Goal: Task Accomplishment & Management: Manage account settings

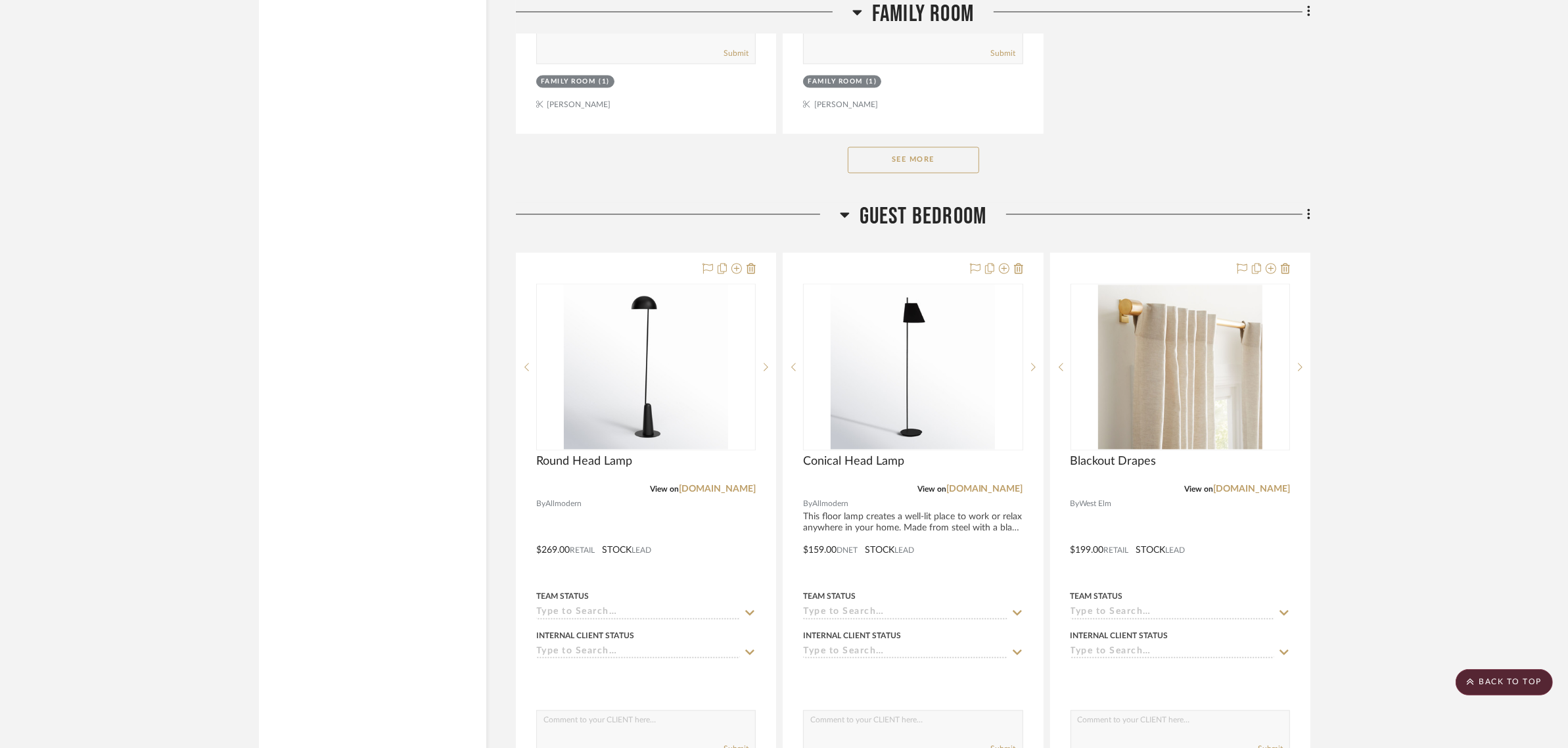
scroll to position [3286, 0]
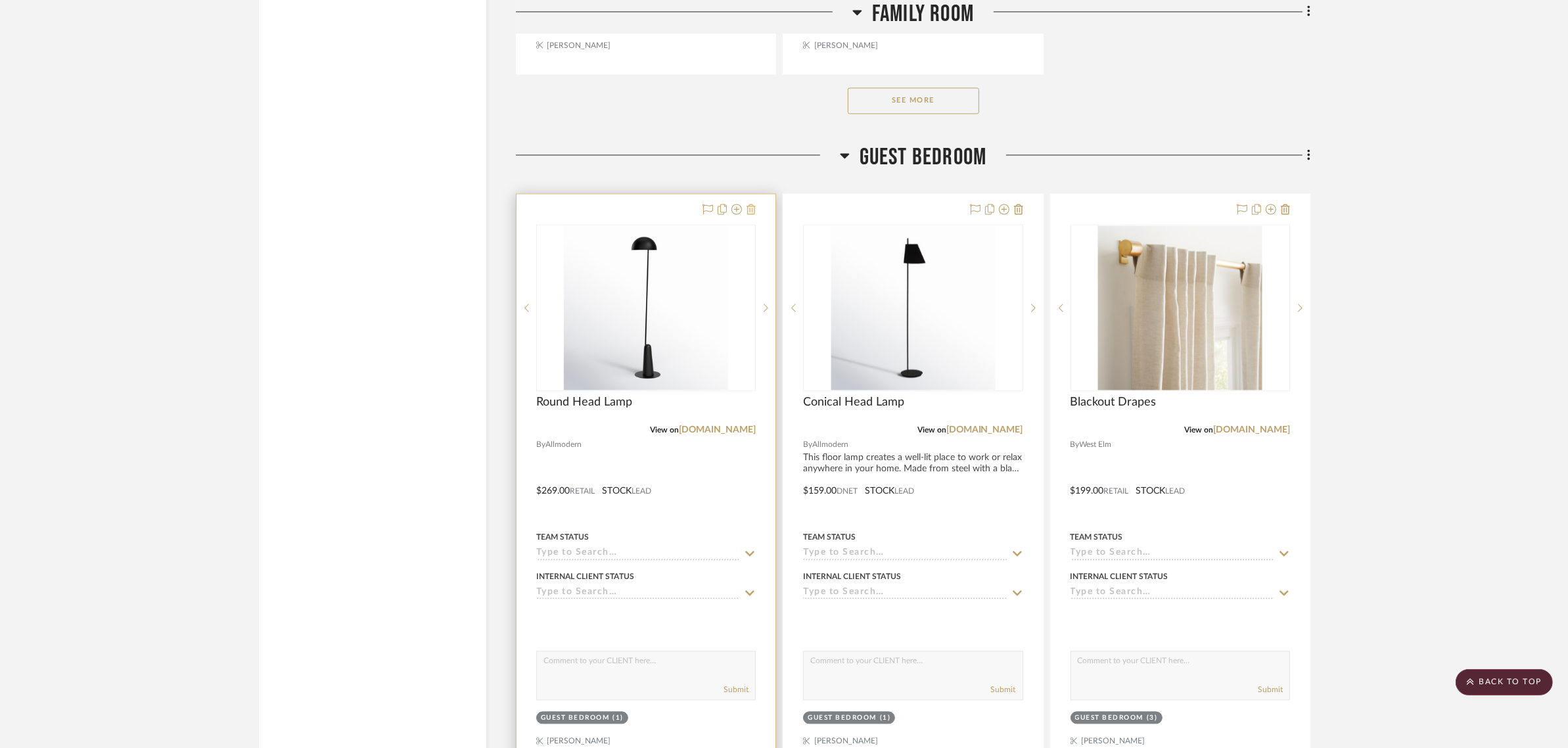
click at [753, 204] on icon at bounding box center [751, 208] width 9 height 10
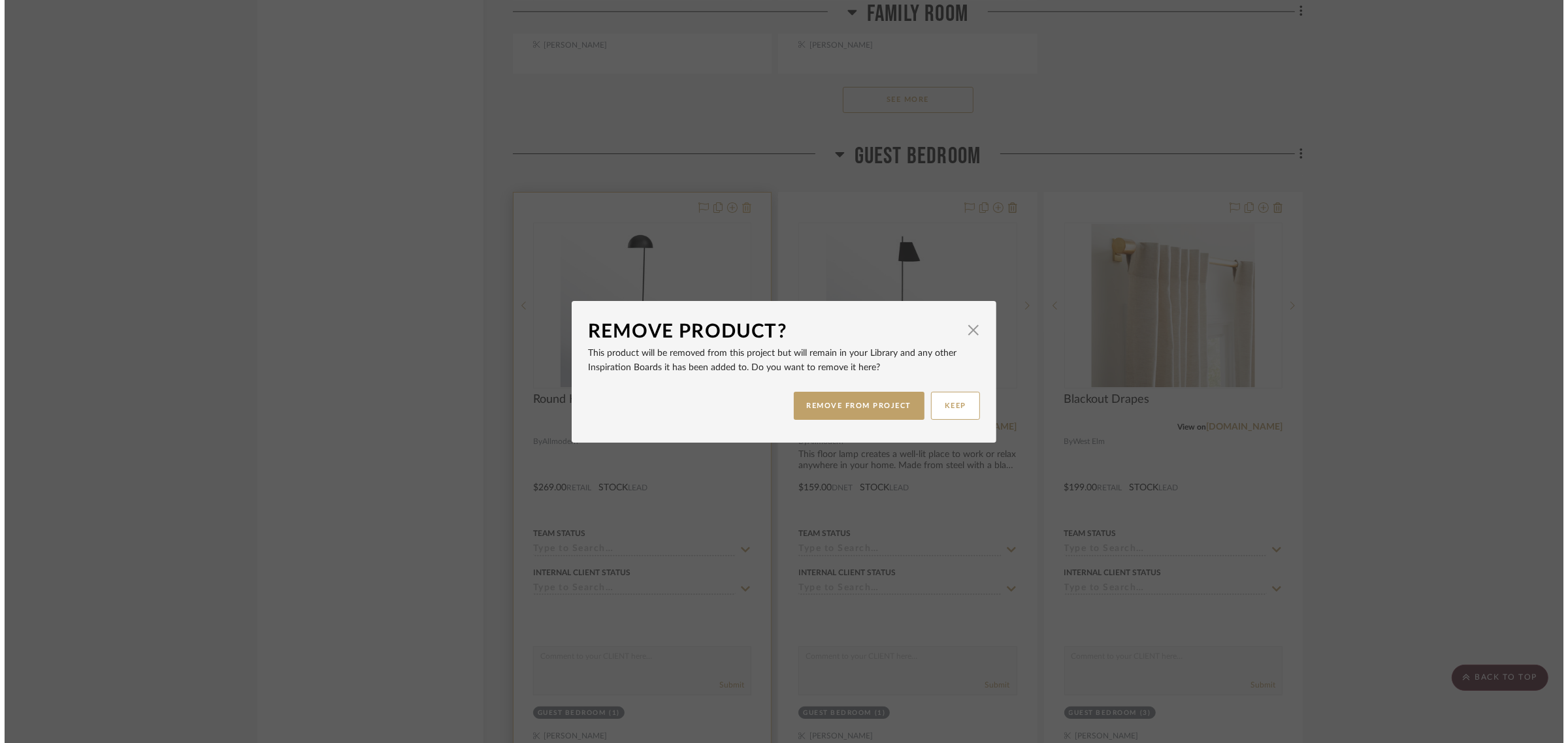
scroll to position [0, 0]
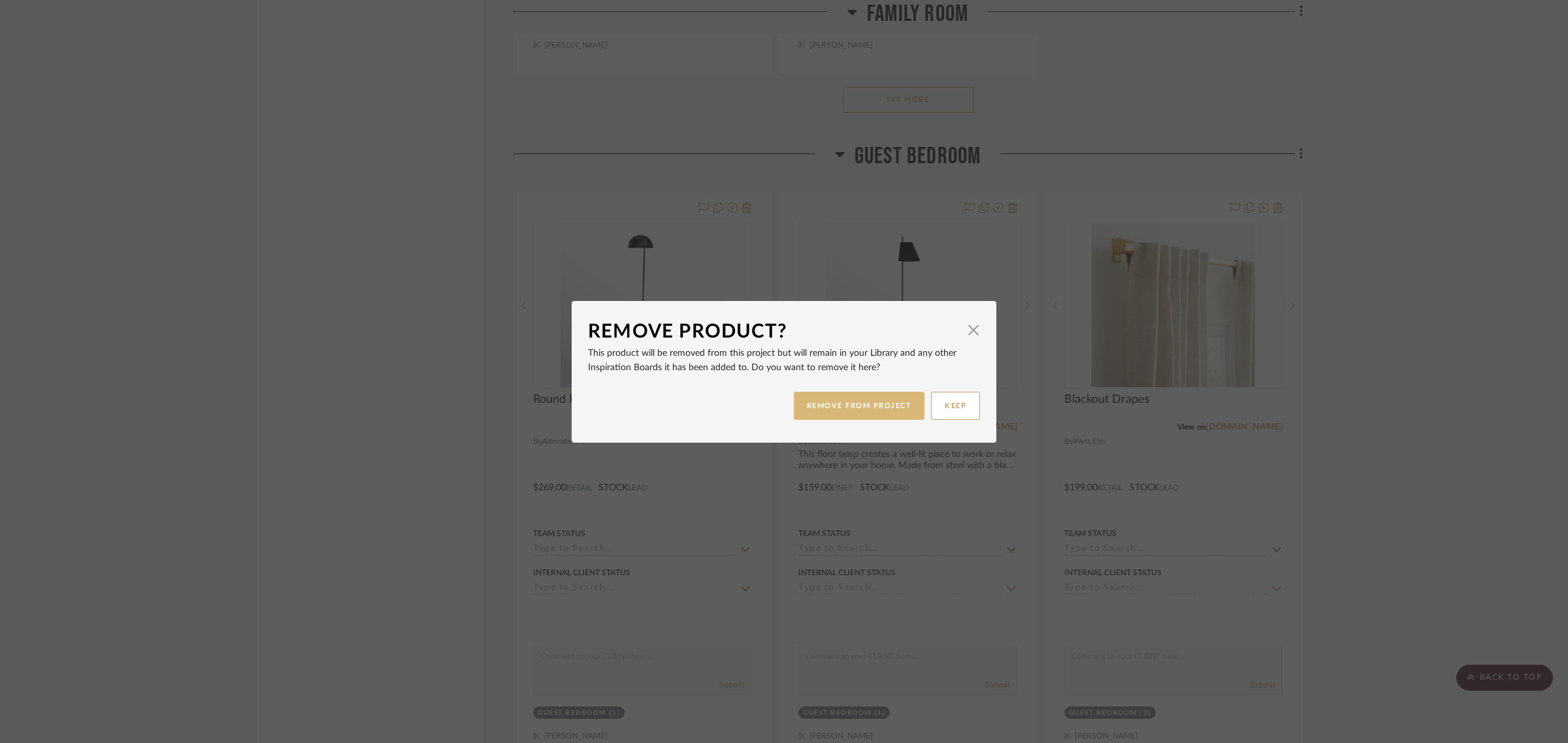
click at [814, 411] on button "REMOVE FROM PROJECT" at bounding box center [859, 405] width 131 height 28
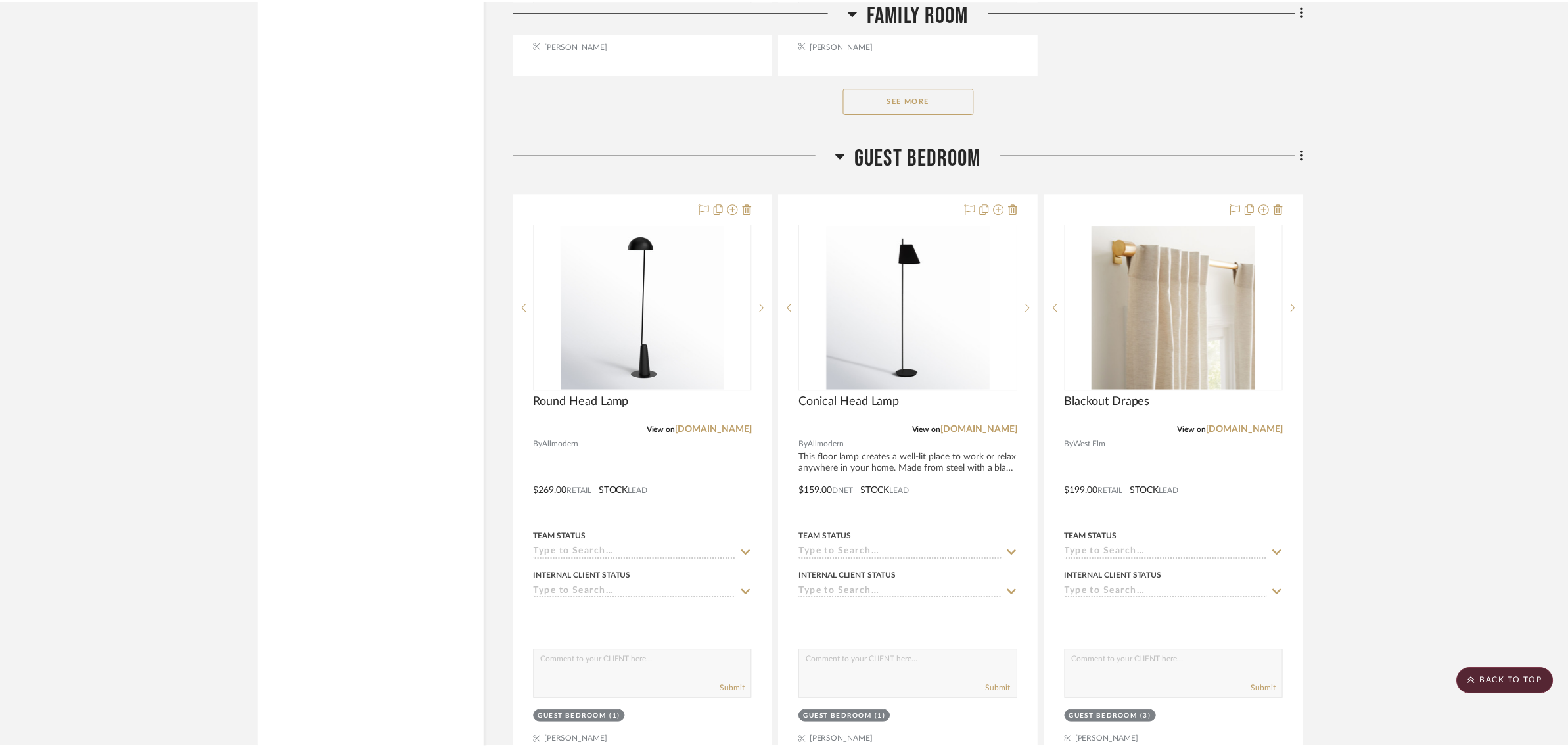
scroll to position [3286, 0]
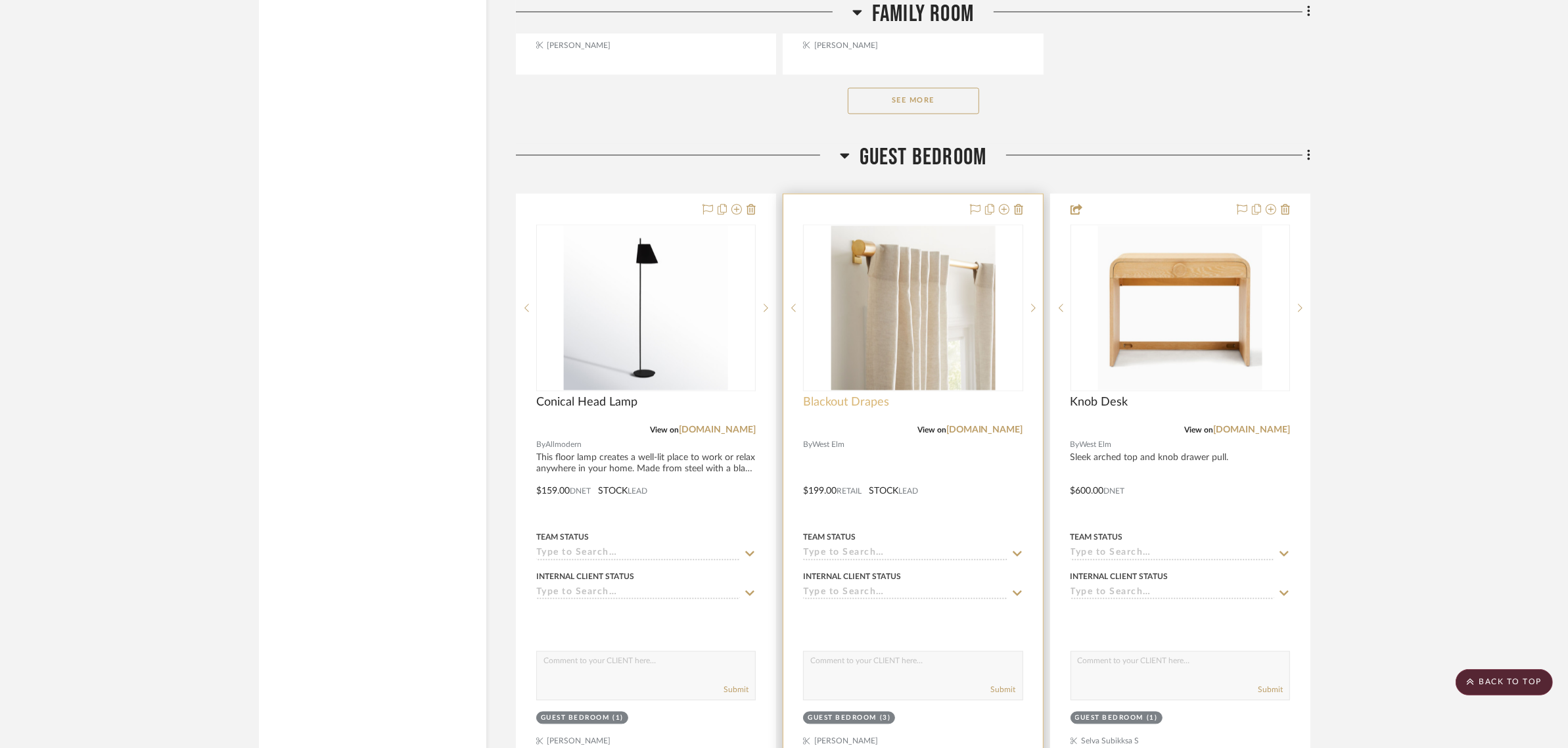
click at [862, 395] on span "Blackout Drapes" at bounding box center [845, 402] width 86 height 14
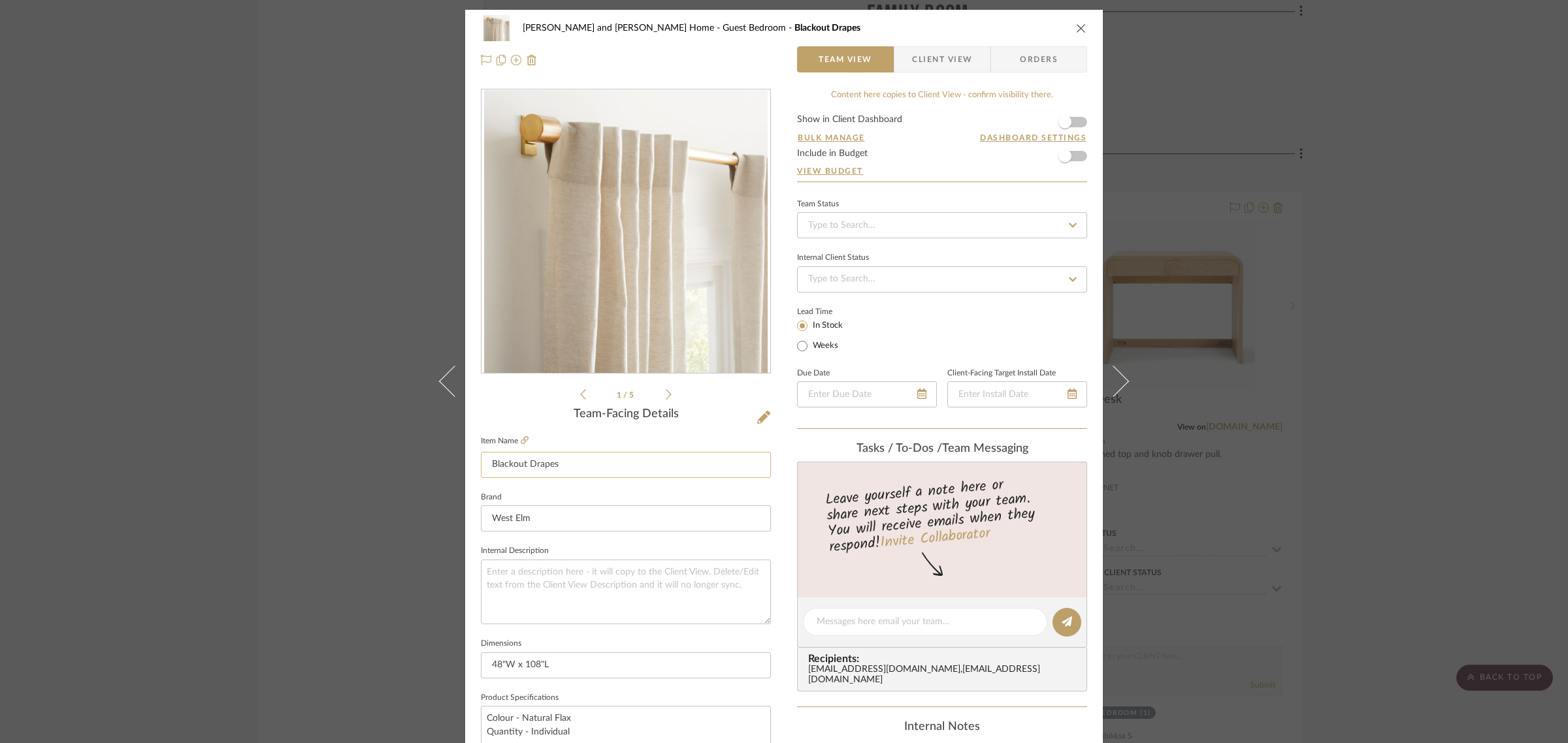
click at [571, 455] on input "Blackout Drapes" at bounding box center [625, 464] width 290 height 26
type input "Blackout Drapes (set of 2)"
click at [527, 410] on div "Team-Facing Details" at bounding box center [625, 414] width 290 height 14
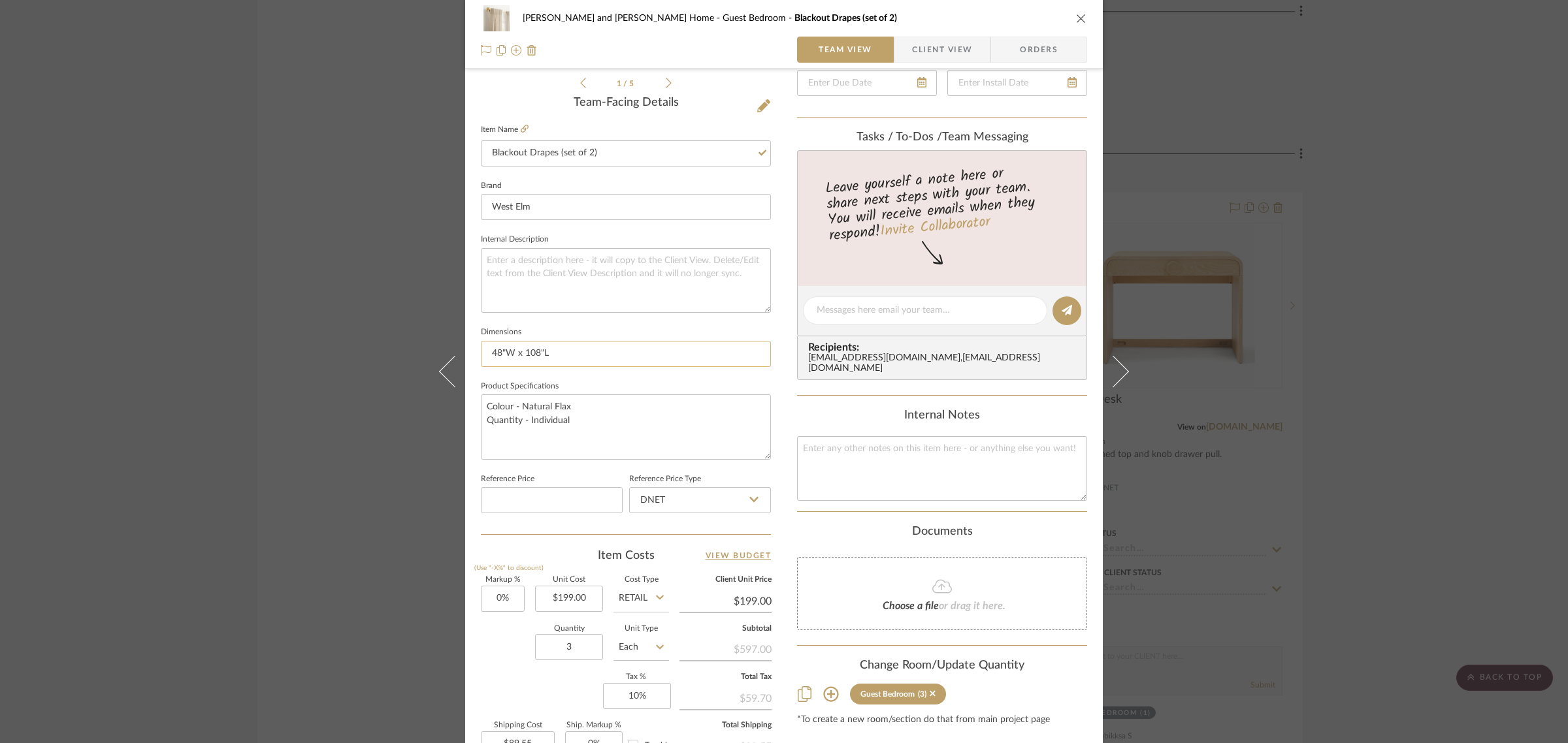
scroll to position [408, 0]
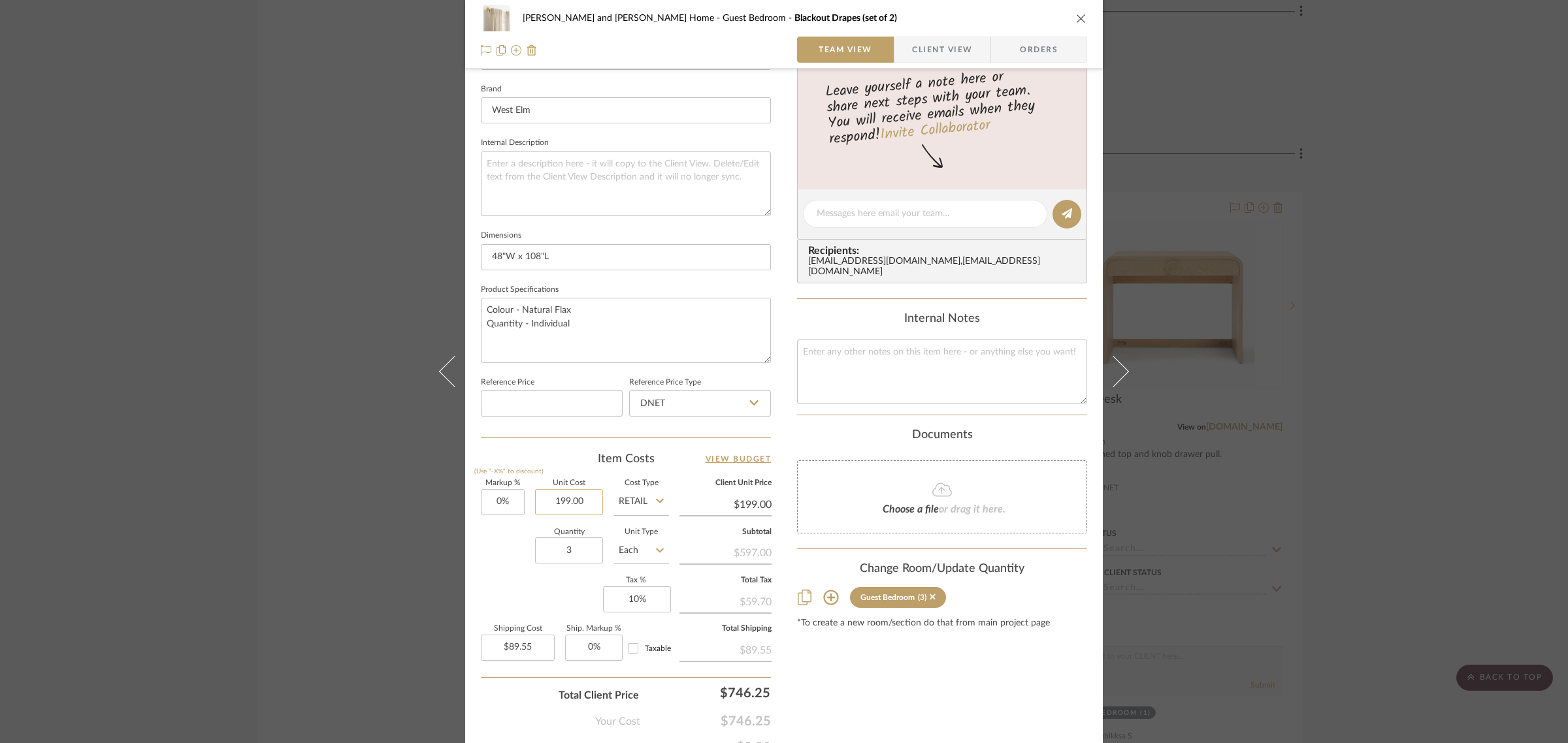
click at [592, 497] on input "199.00" at bounding box center [568, 502] width 68 height 26
type input "$398.00"
click at [580, 546] on input "3" at bounding box center [568, 550] width 68 height 26
type input "$398.00"
type input "$179.10"
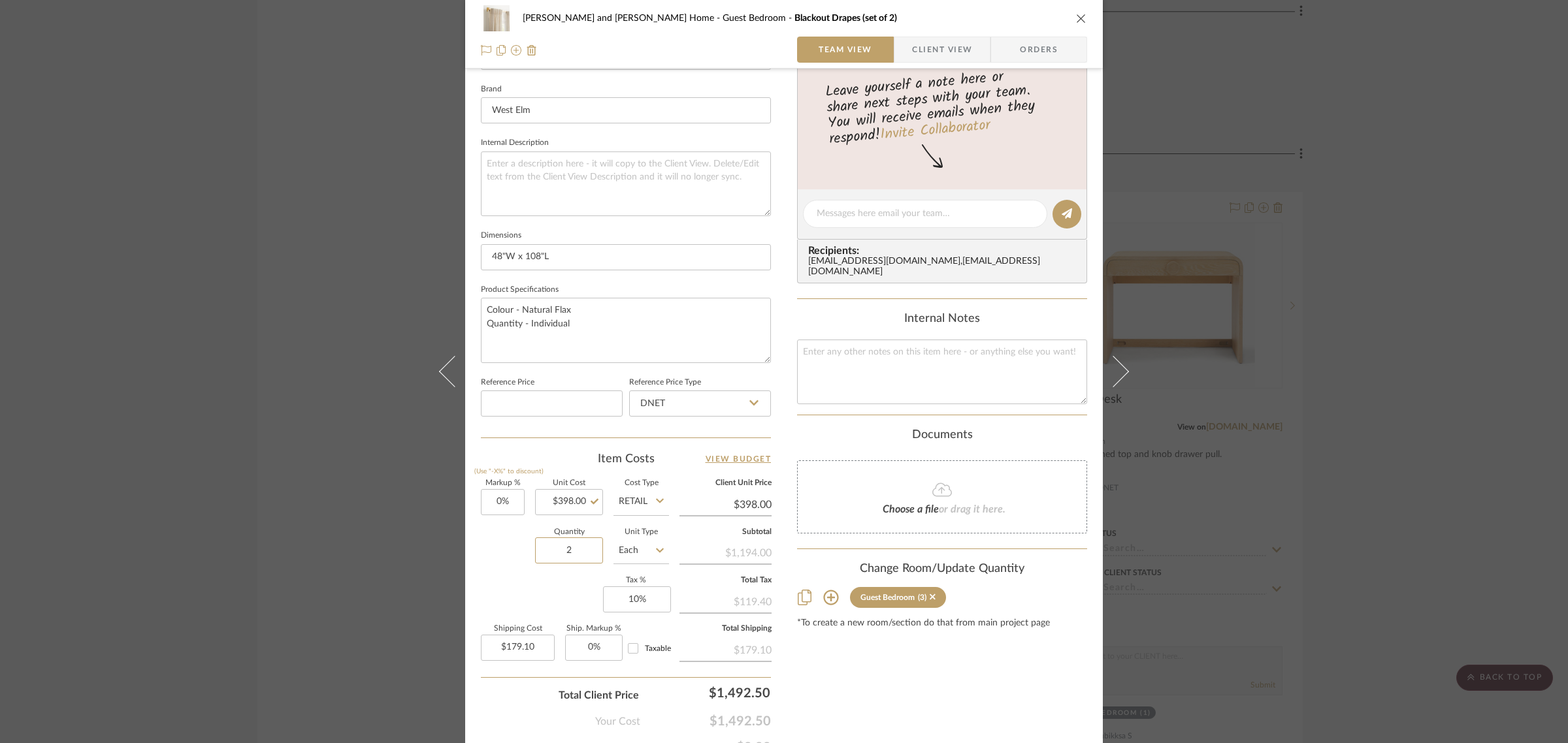
type input "2"
click at [574, 593] on div "Markup % (Use "-X%" to discount) 0% Unit Cost $398.00 Cost Type Retail Client U…" at bounding box center [625, 575] width 290 height 191
type input "$119.40"
click at [892, 677] on div "Content here copies to Client View - confirm visibility there. Show in Client D…" at bounding box center [941, 217] width 290 height 1074
click at [1418, 613] on div "[PERSON_NAME] and [PERSON_NAME] Home Guest Bedroom Blackout Drapes (set of 2) T…" at bounding box center [784, 371] width 1568 height 743
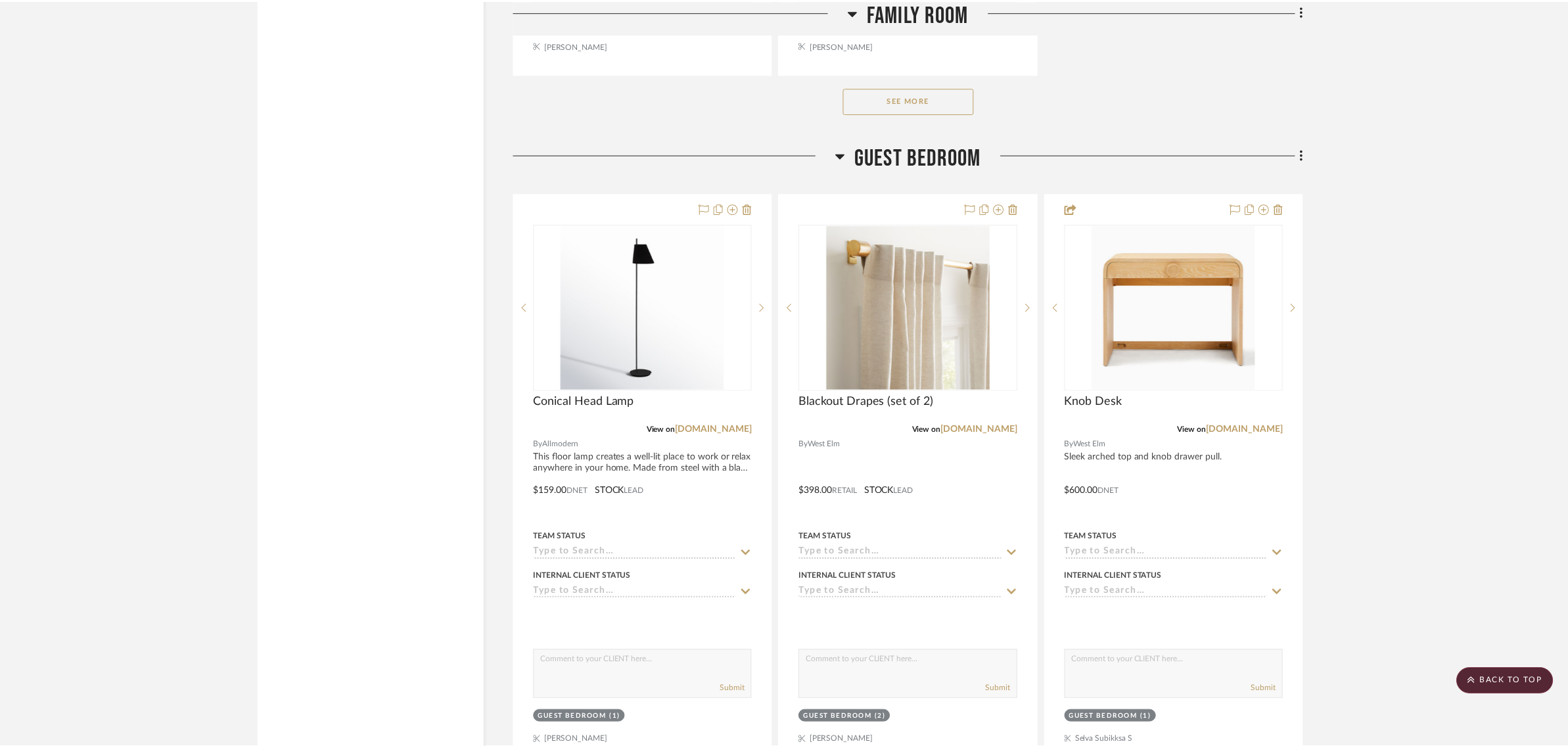
scroll to position [3286, 0]
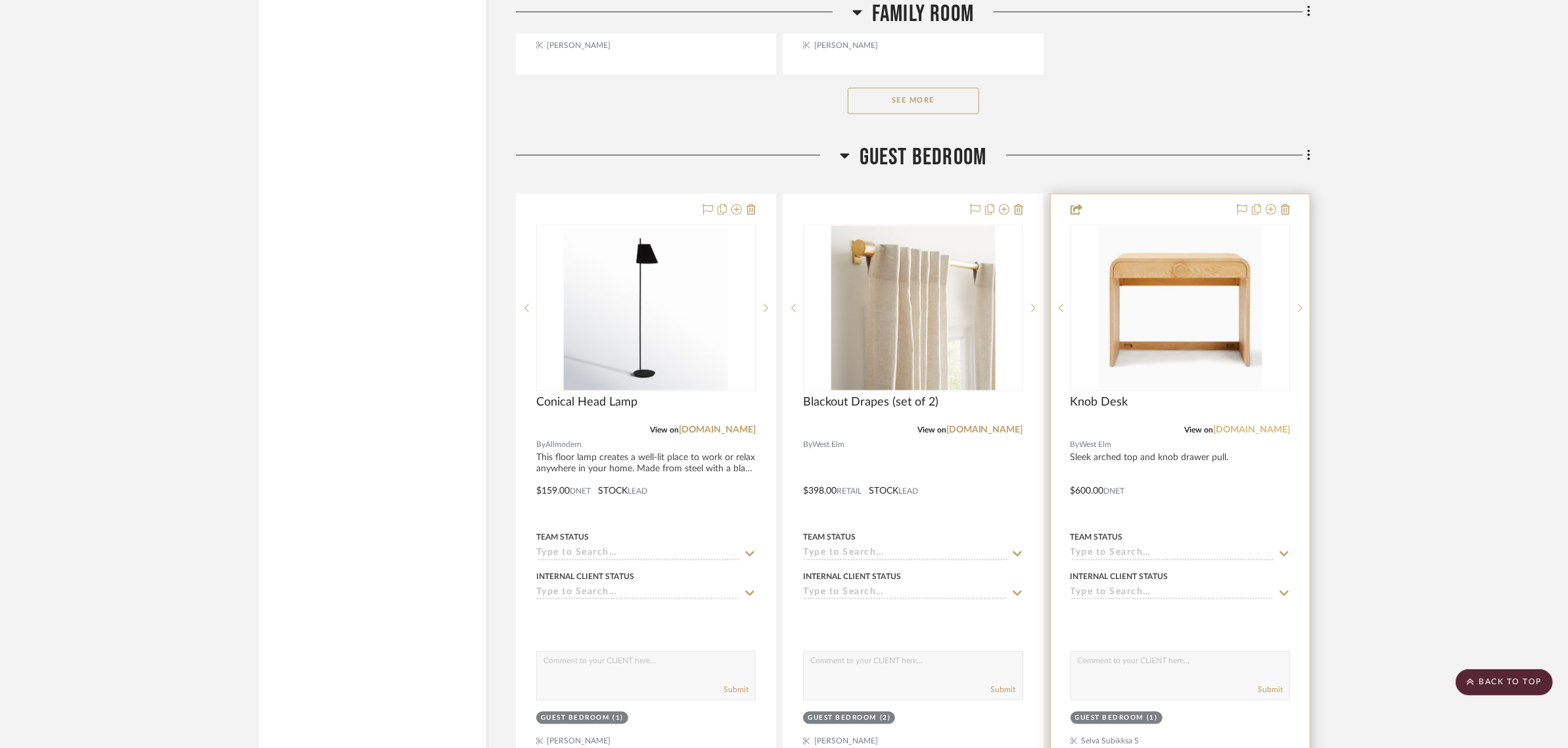
click at [1256, 426] on link "[DOMAIN_NAME]" at bounding box center [1252, 430] width 77 height 9
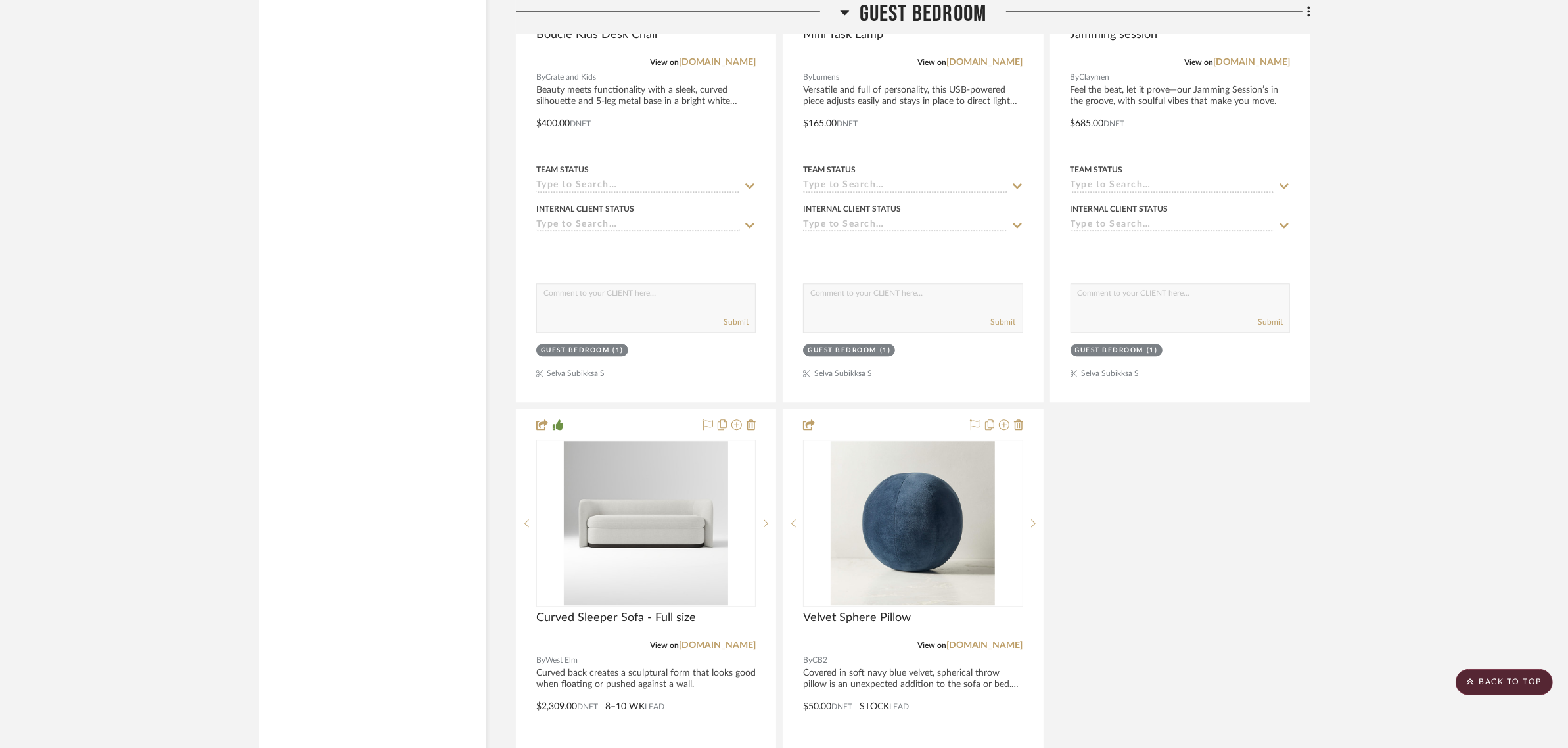
scroll to position [4519, 0]
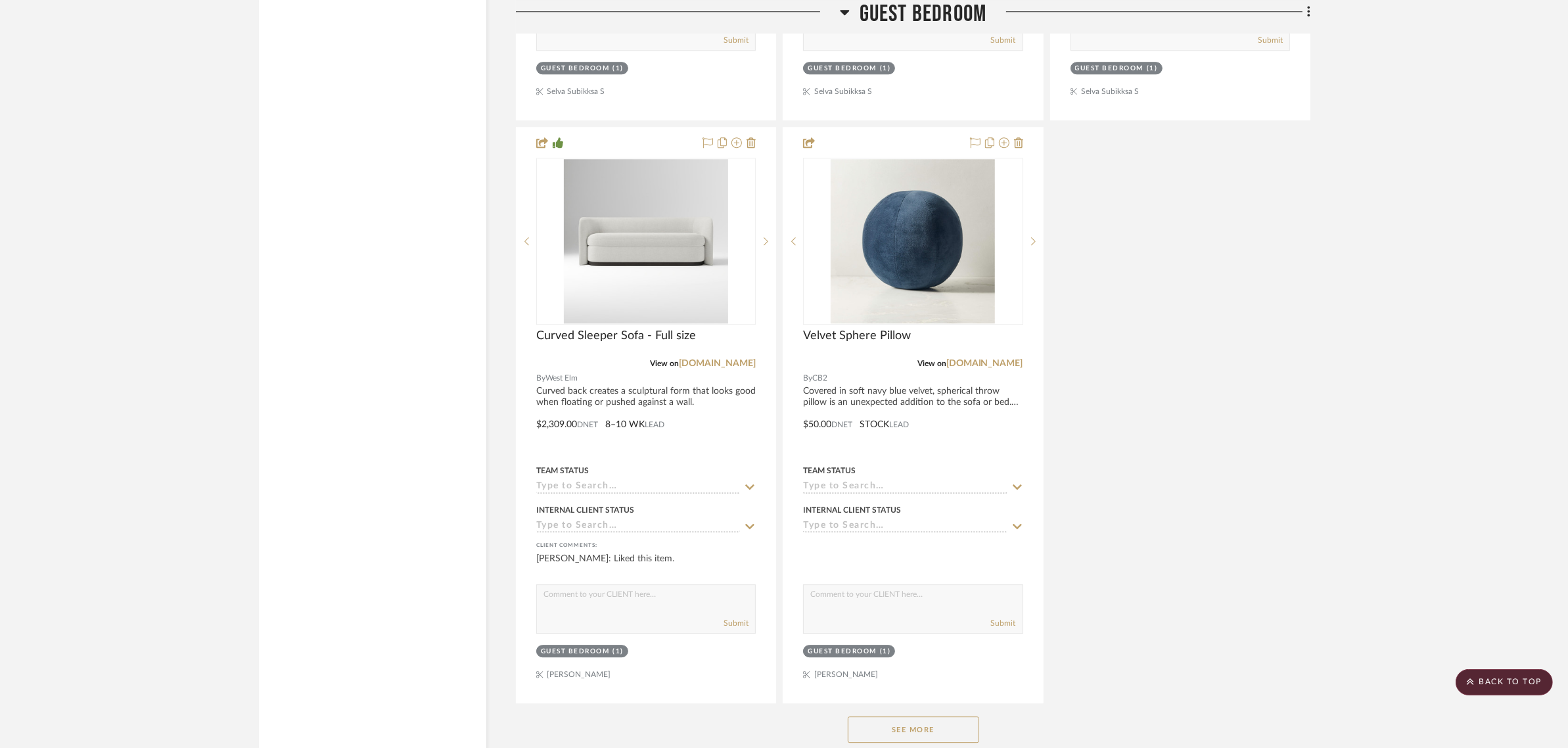
click at [922, 717] on button "See More" at bounding box center [913, 729] width 131 height 26
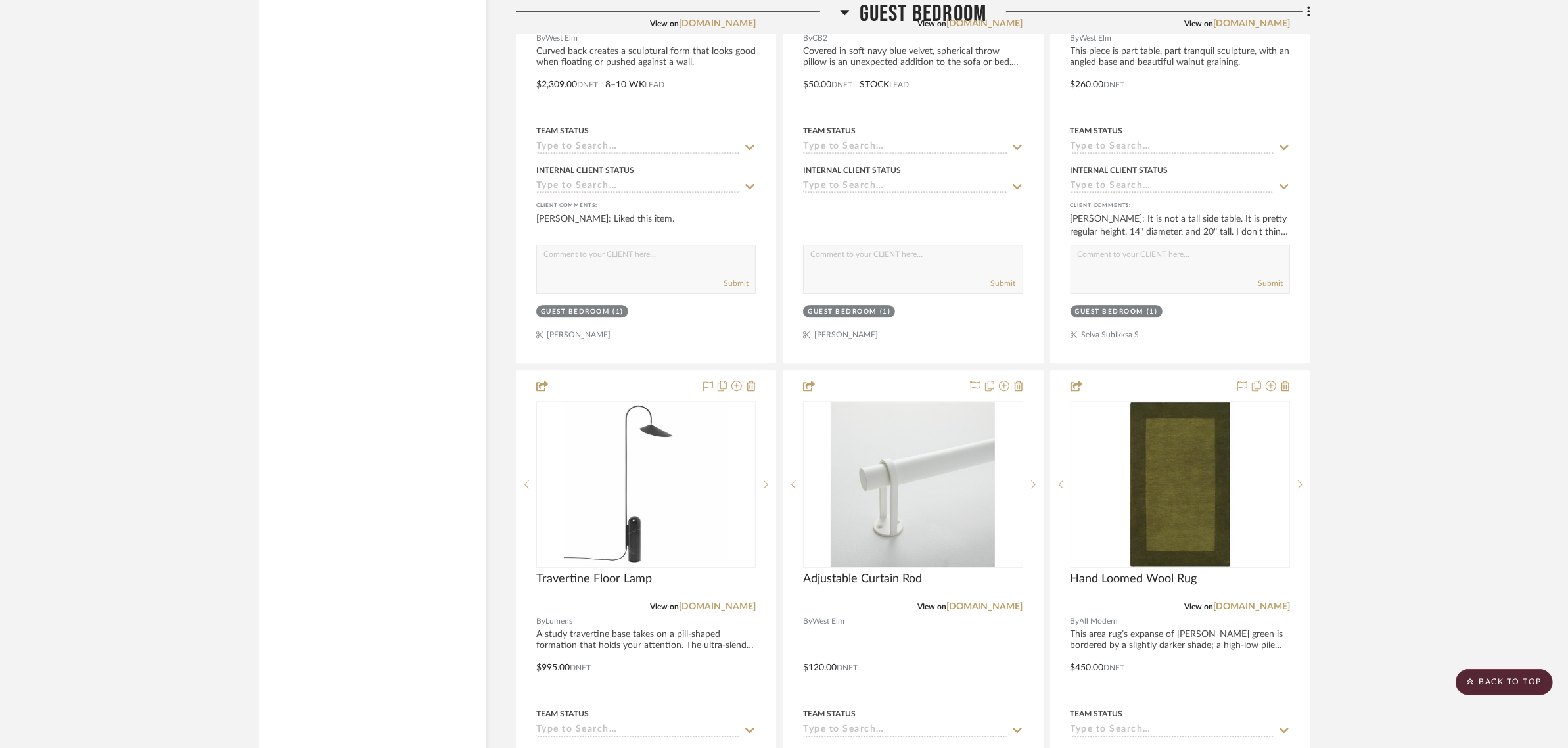
scroll to position [5012, 0]
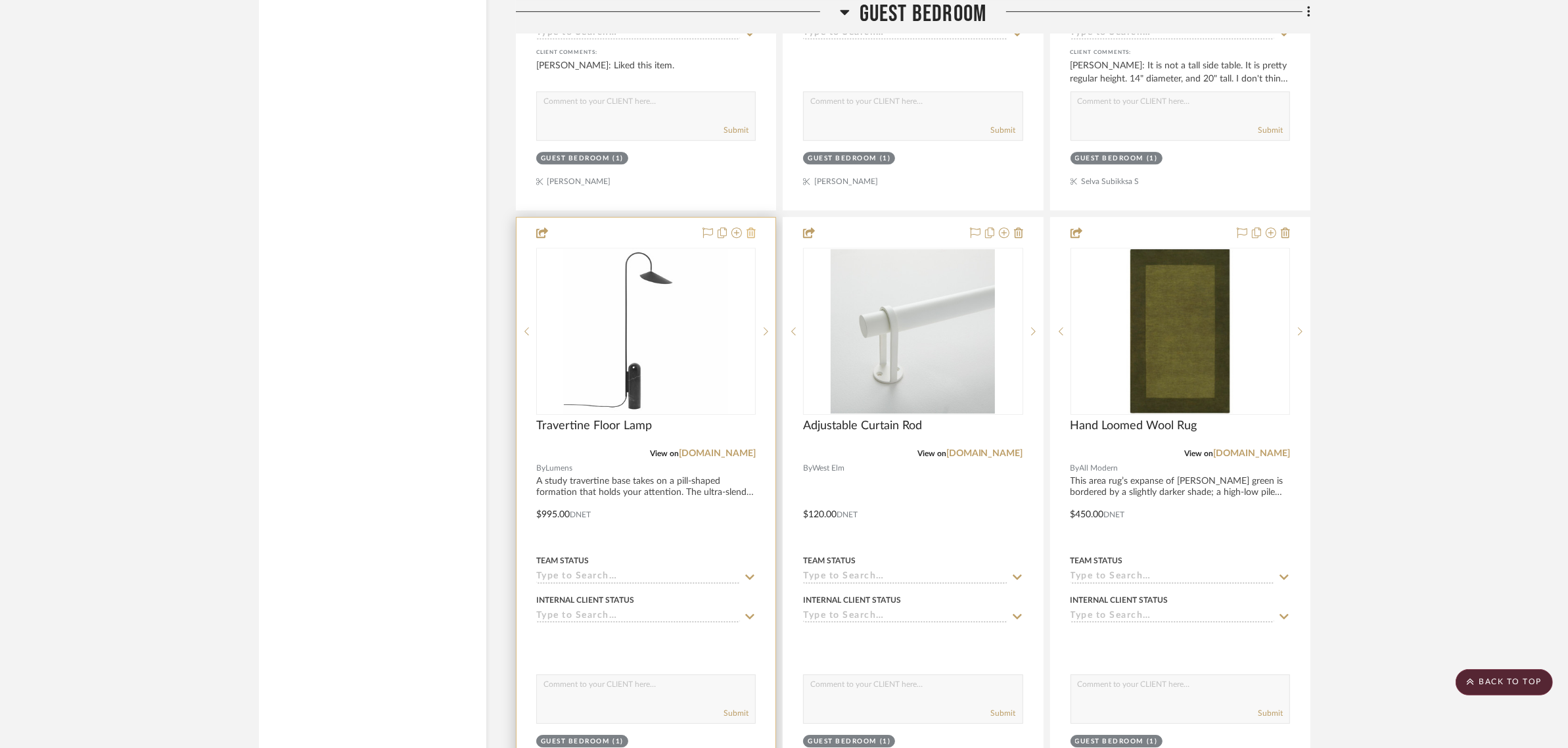
click at [747, 227] on icon at bounding box center [751, 232] width 9 height 10
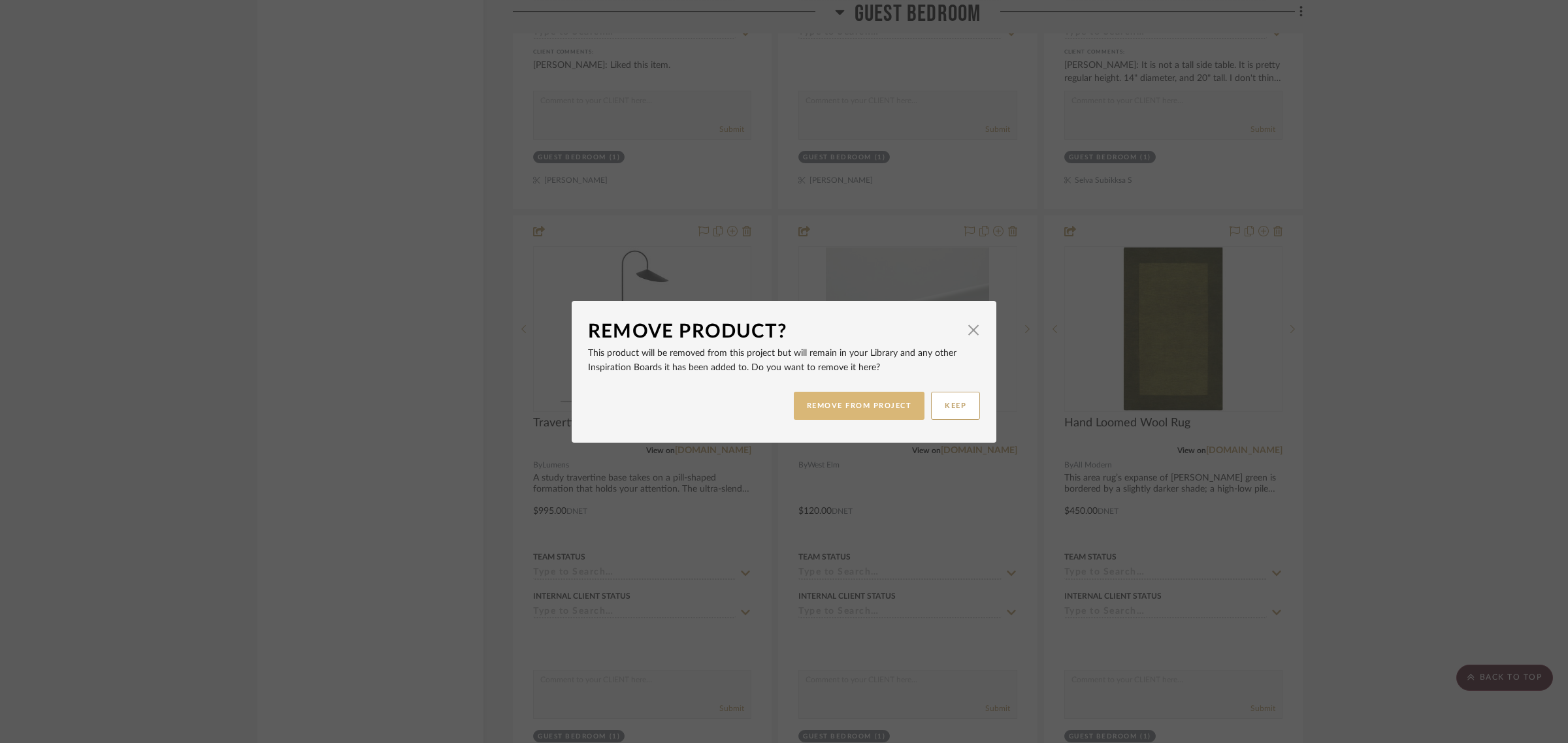
click at [804, 413] on button "REMOVE FROM PROJECT" at bounding box center [859, 405] width 131 height 28
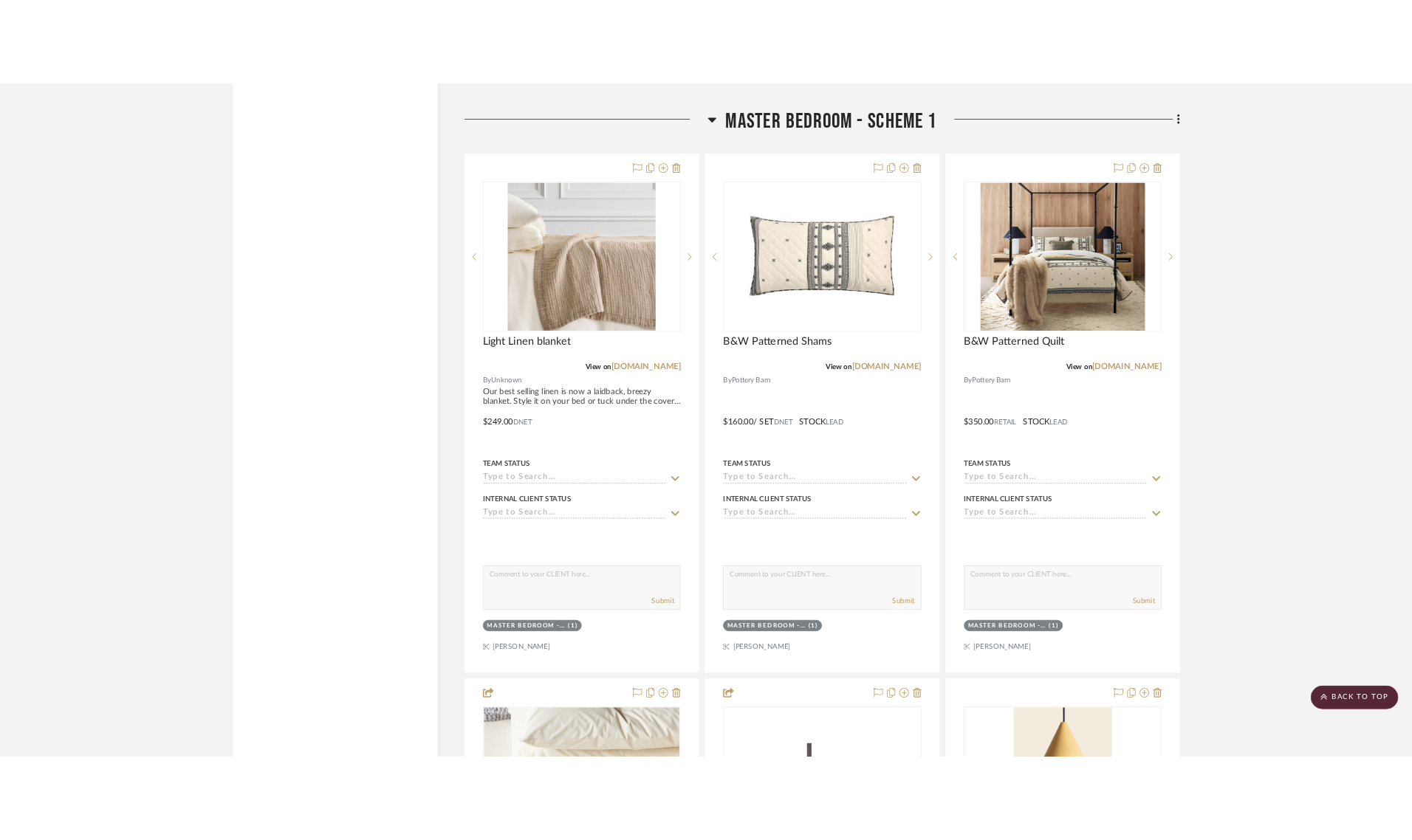
scroll to position [6920, 0]
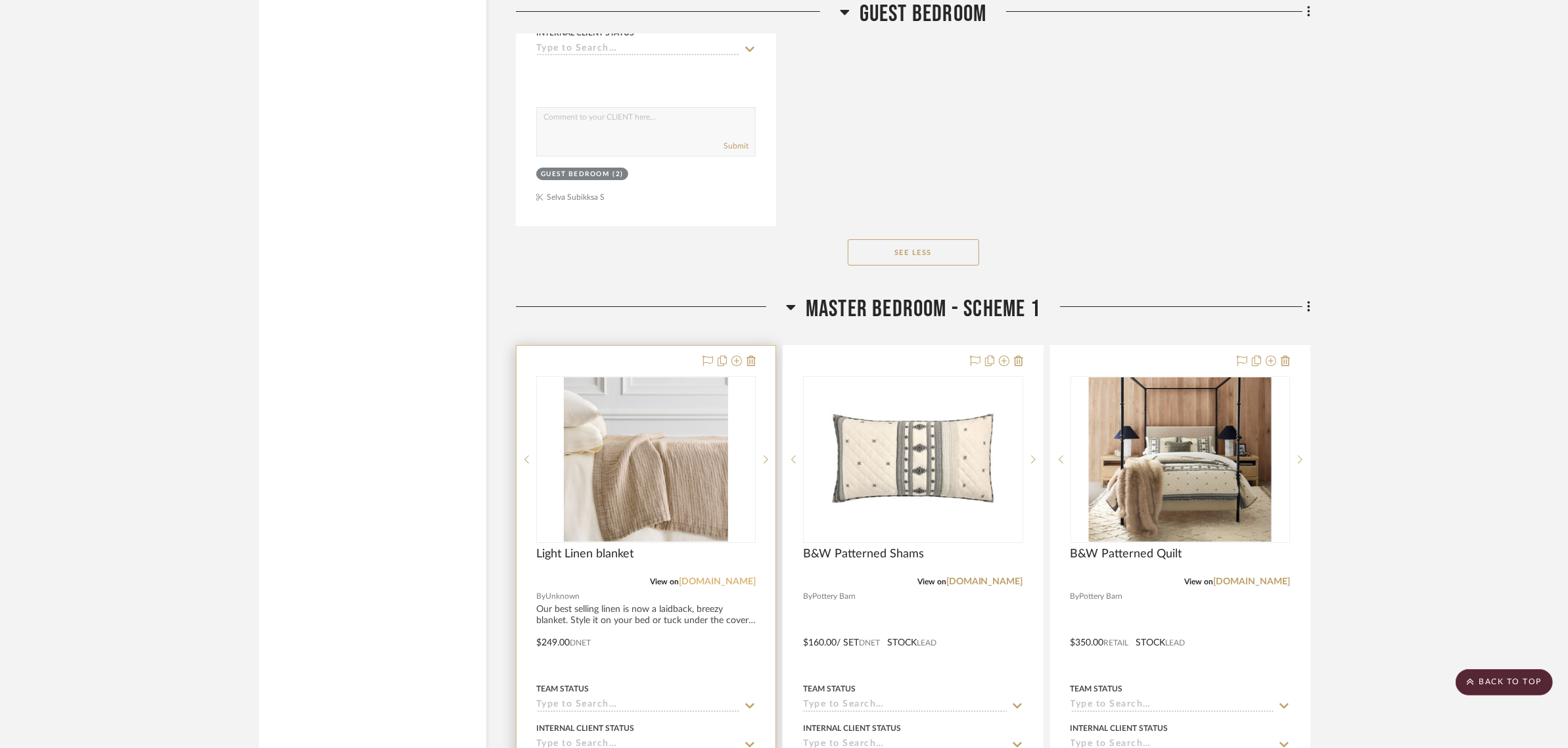
click at [726, 577] on link "[DOMAIN_NAME]" at bounding box center [717, 582] width 77 height 9
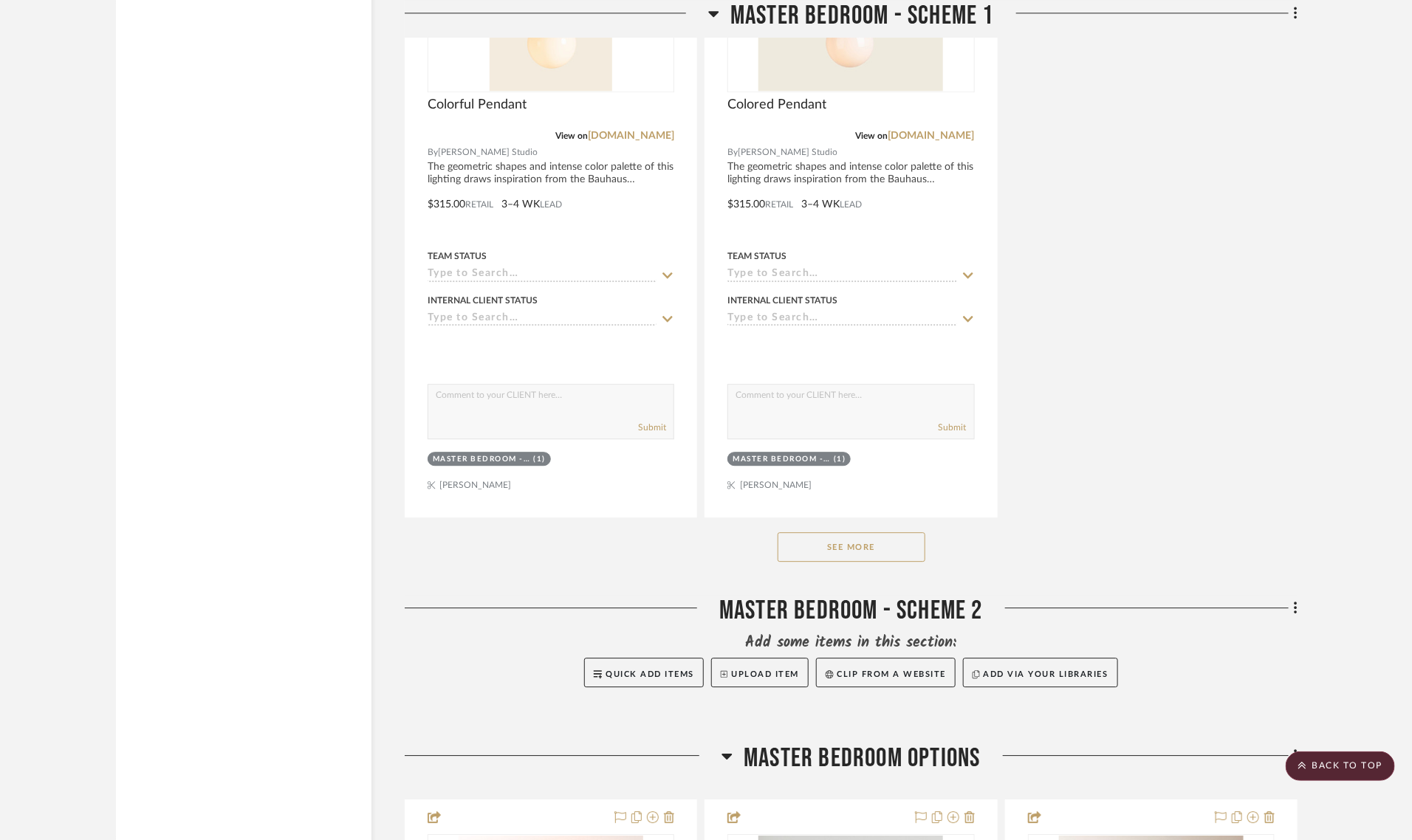
scroll to position [7473, 0]
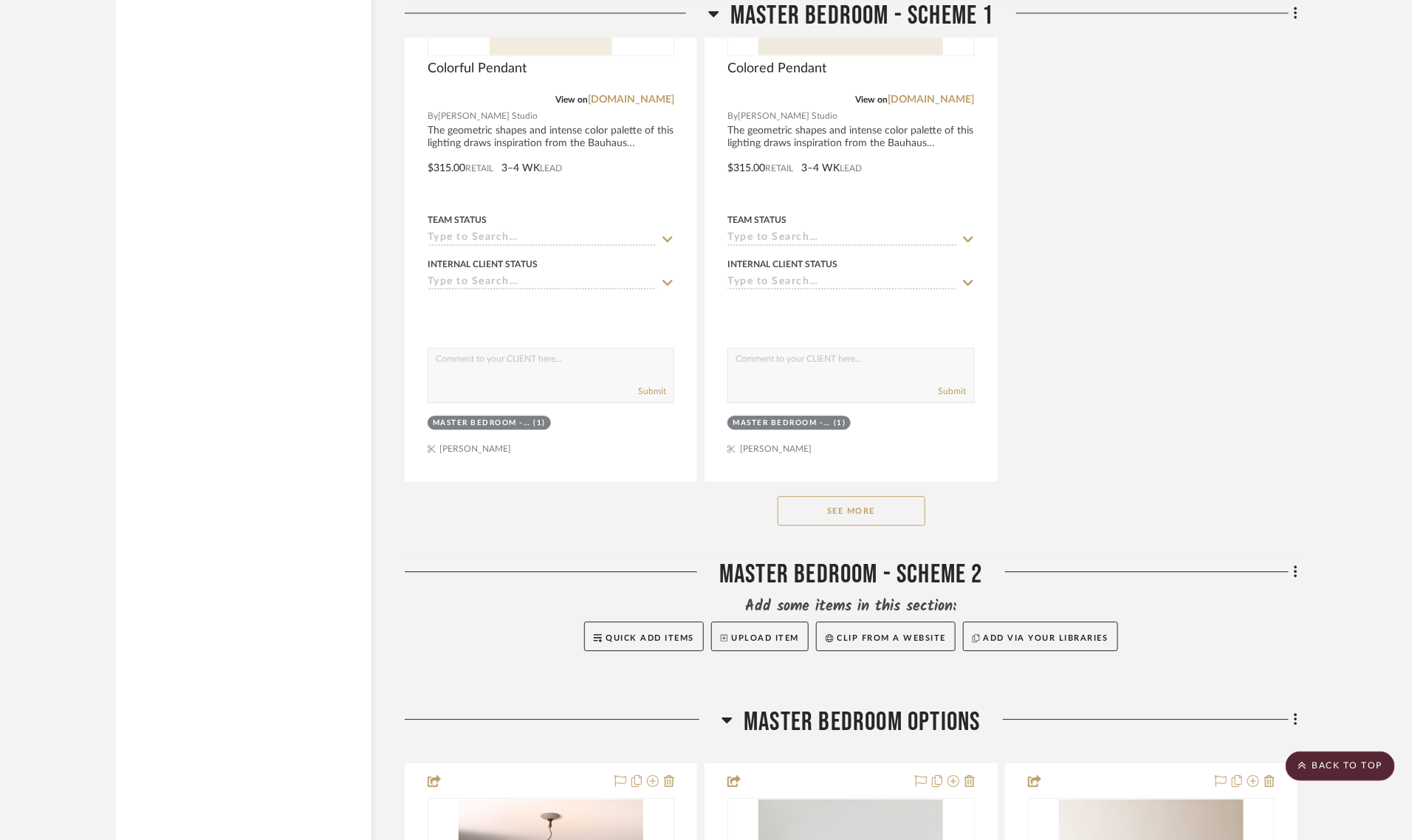
click at [822, 496] on button "See More" at bounding box center [851, 511] width 148 height 29
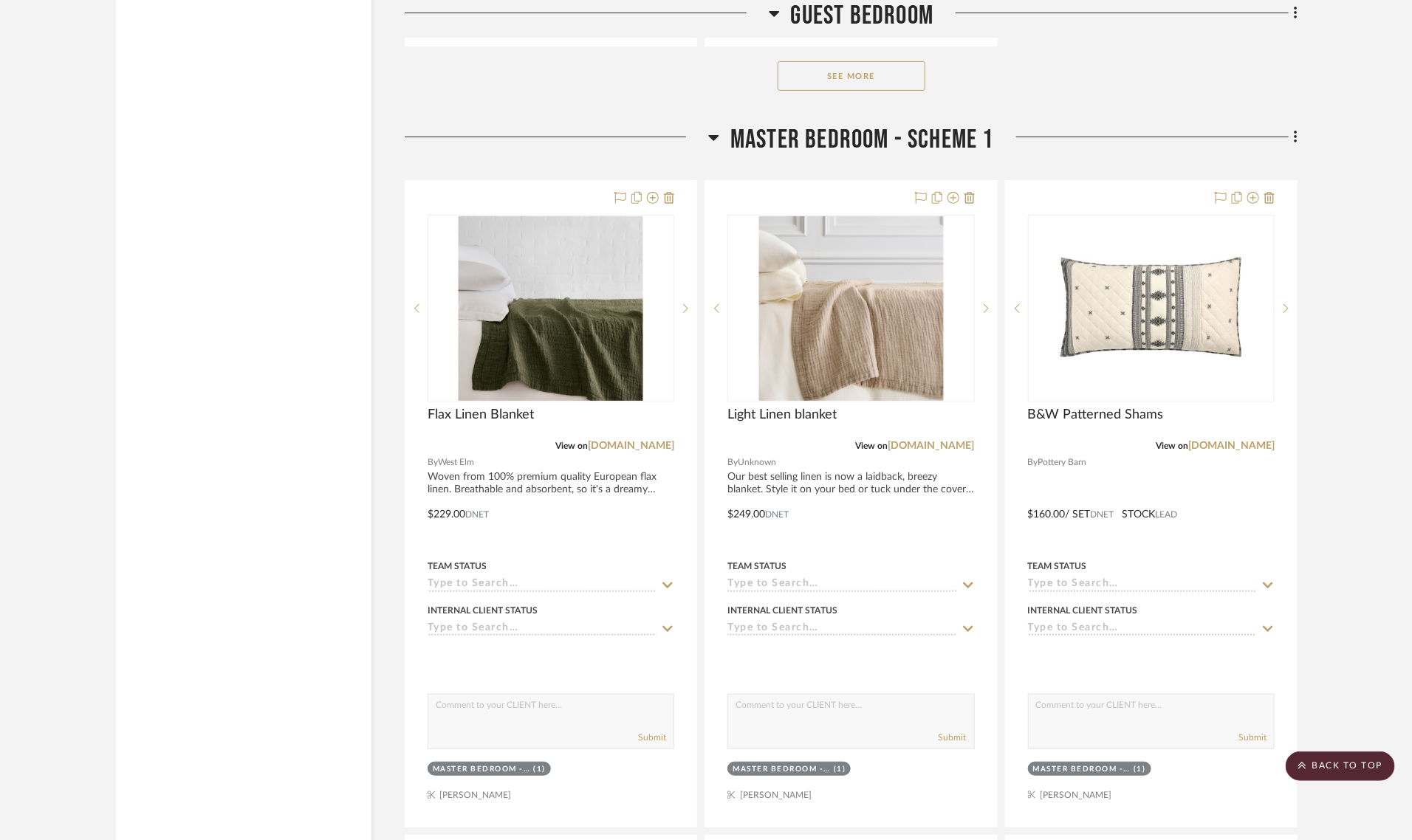
scroll to position [5813, 0]
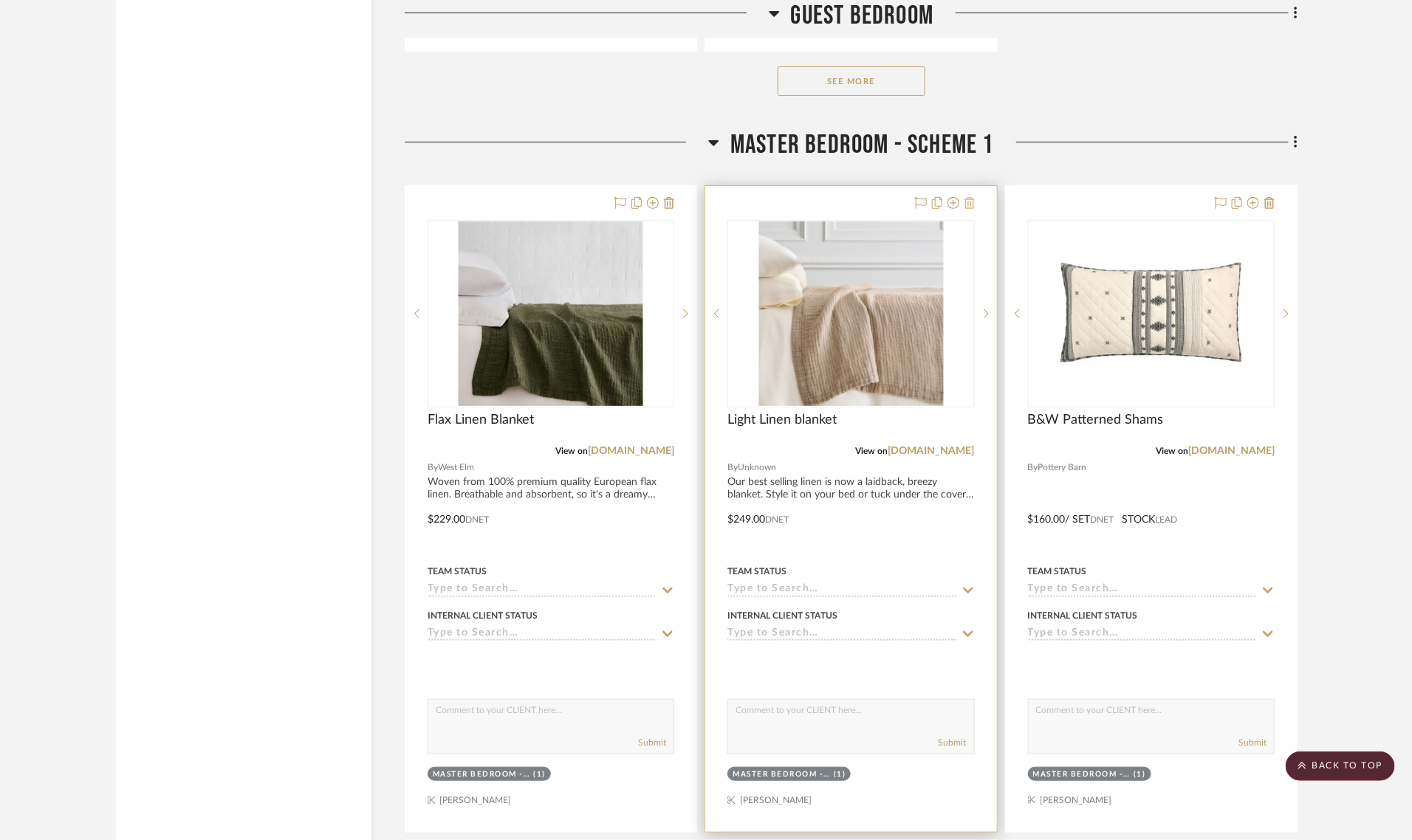
click at [971, 197] on icon at bounding box center [969, 202] width 11 height 11
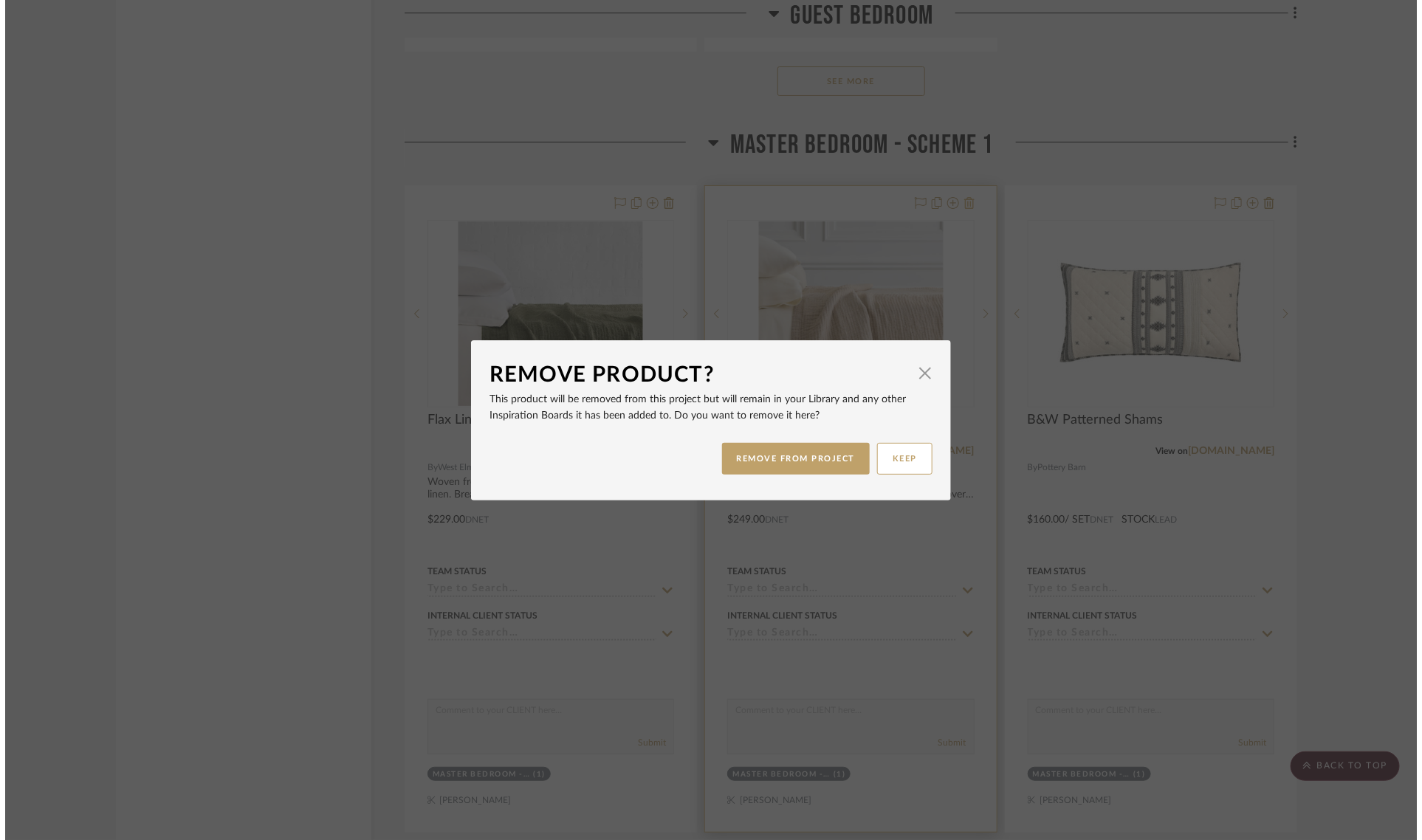
scroll to position [0, 0]
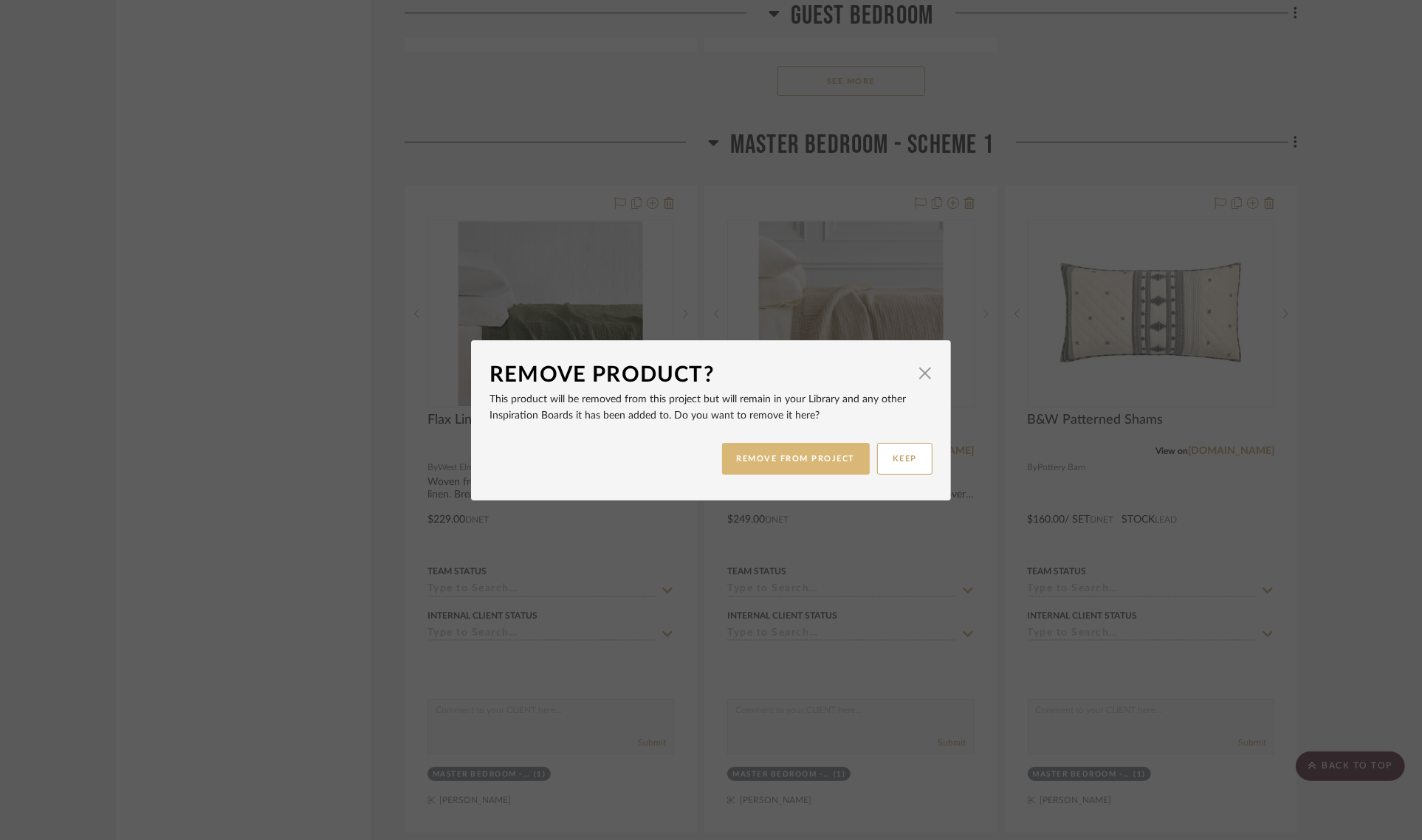
click at [798, 458] on button "REMOVE FROM PROJECT" at bounding box center [796, 458] width 148 height 32
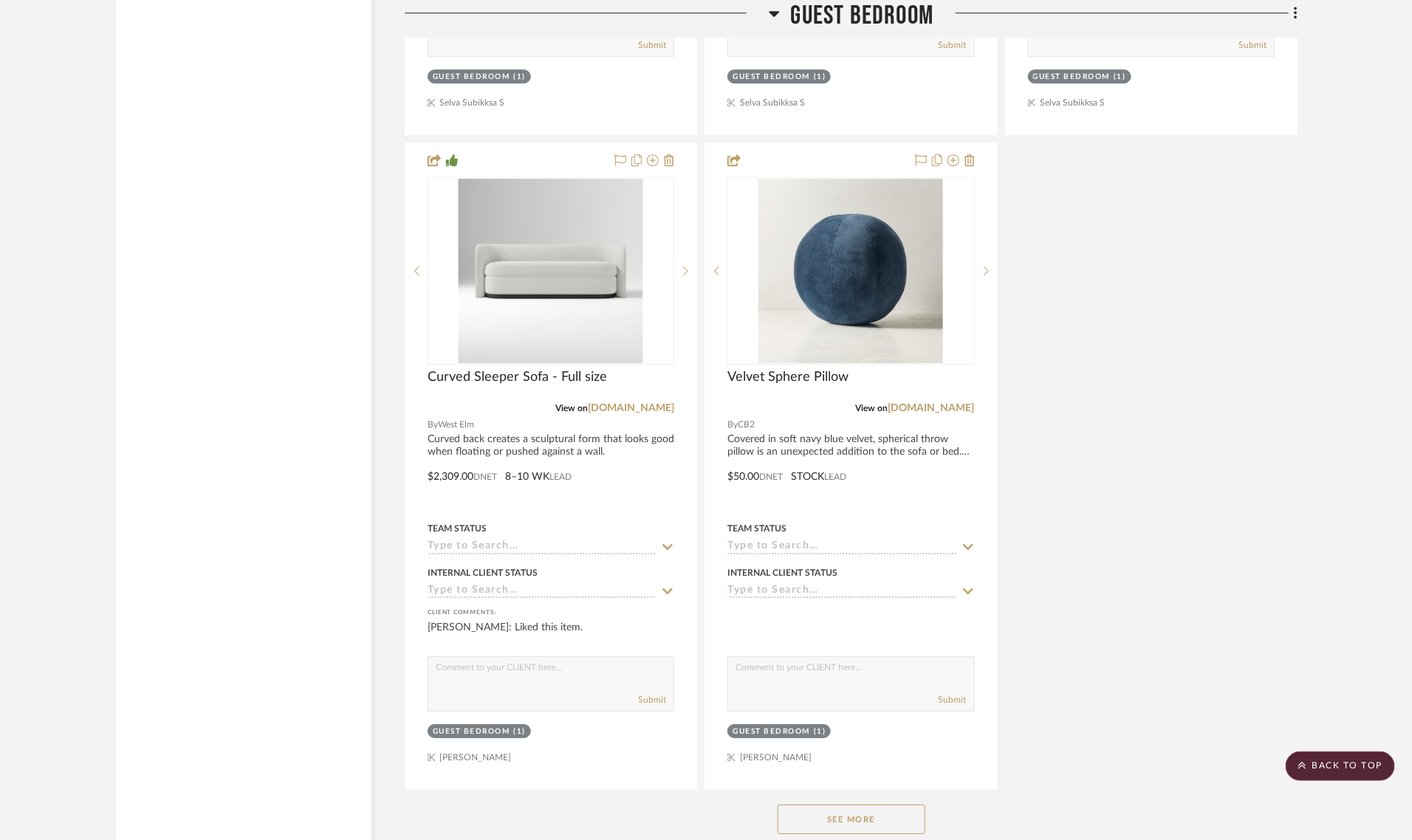
scroll to position [5720, 0]
